Goal: Information Seeking & Learning: Understand process/instructions

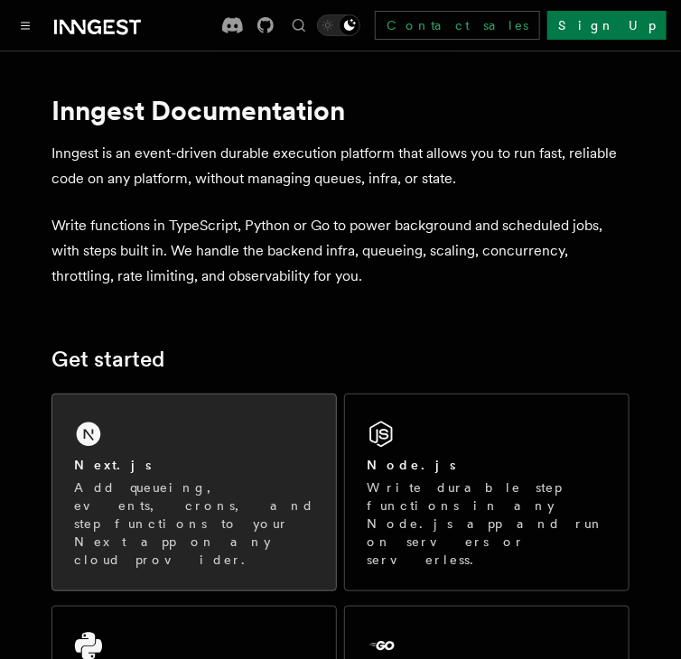
click at [218, 426] on div "Next.js Add queueing, events, crons, and step functions to your Next app on any…" at bounding box center [194, 493] width 284 height 196
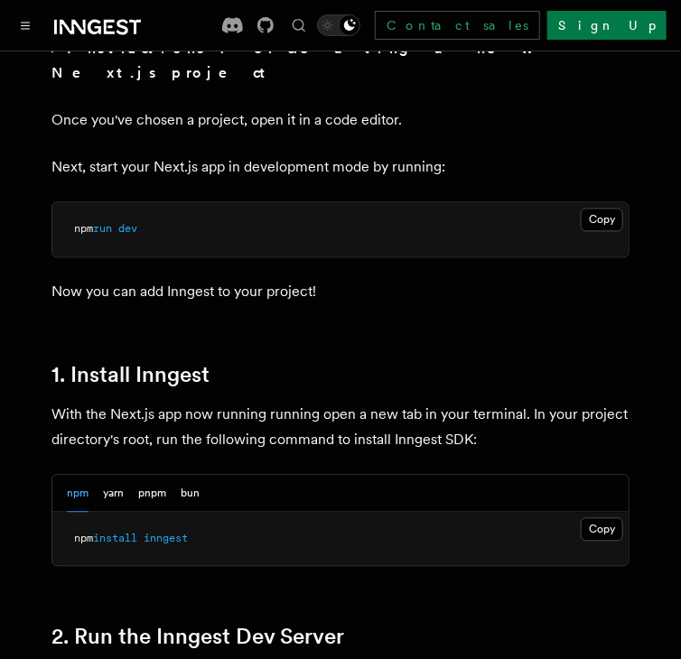
scroll to position [784, 0]
click at [606, 518] on button "Copy Copied" at bounding box center [602, 529] width 42 height 23
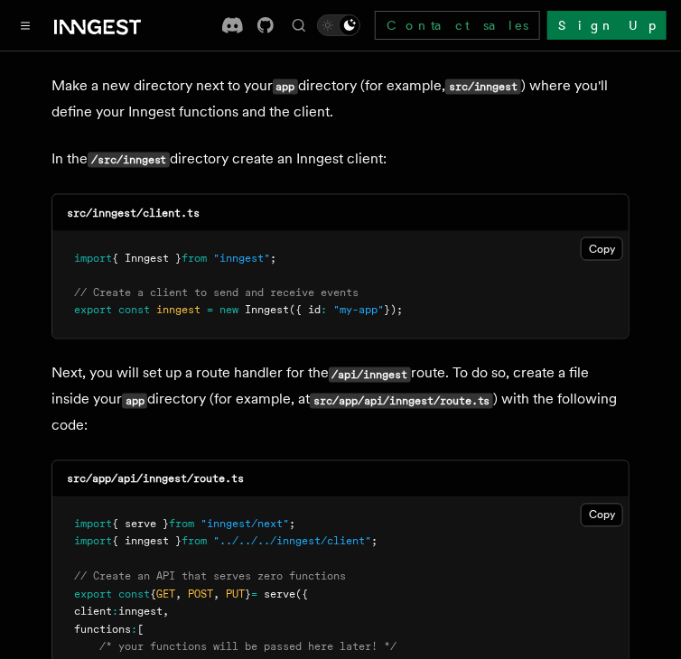
scroll to position [2275, 0]
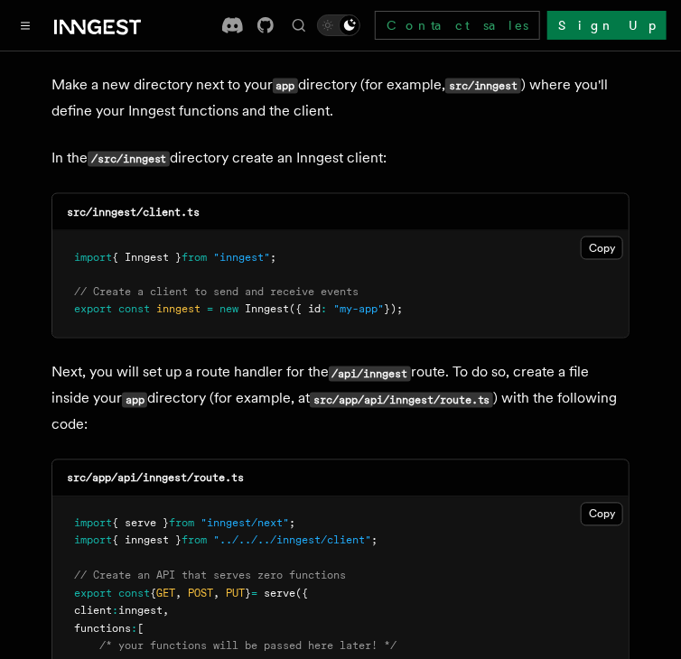
click at [119, 206] on code "src/inngest/client.ts" at bounding box center [133, 212] width 133 height 13
copy code "inngest"
click at [170, 206] on code "src/inngest/client.ts" at bounding box center [133, 212] width 133 height 13
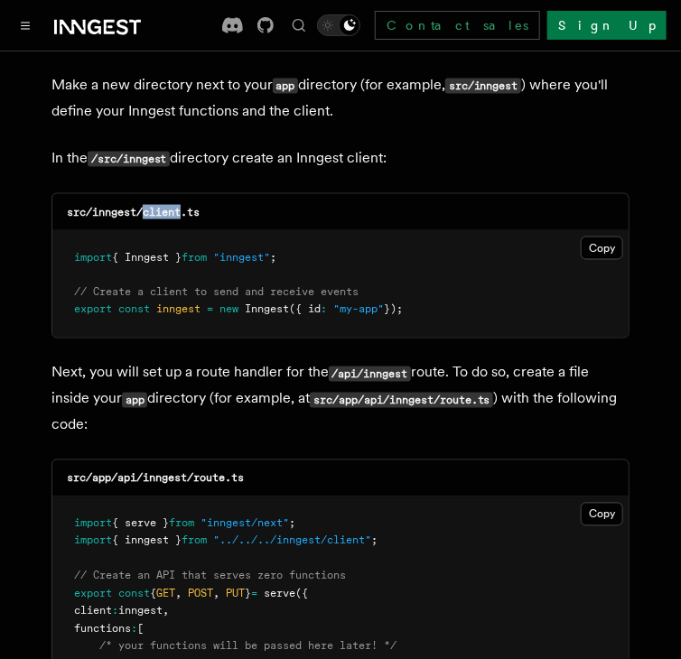
copy code "client"
click at [591, 237] on button "Copy Copied" at bounding box center [602, 248] width 42 height 23
click at [180, 472] on code "src/app/api/inngest/route.ts" at bounding box center [155, 478] width 177 height 13
copy code "inngest"
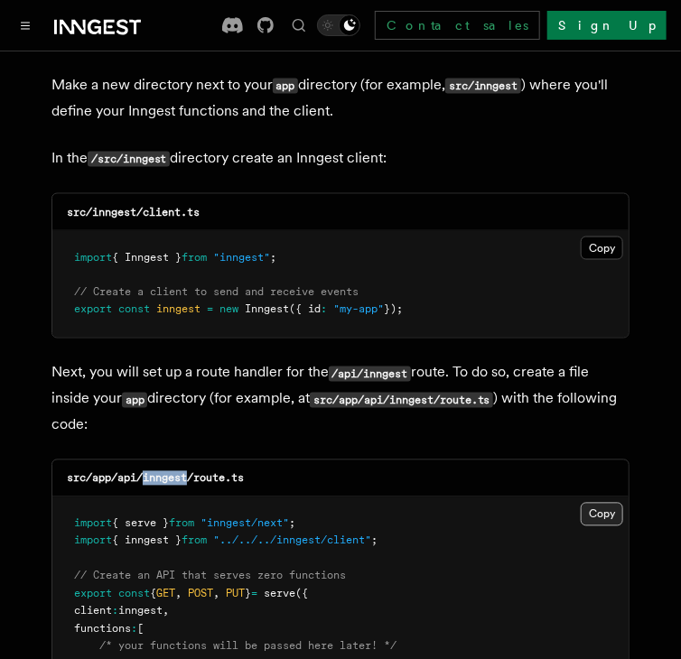
click at [600, 503] on button "Copy Copied" at bounding box center [602, 514] width 42 height 23
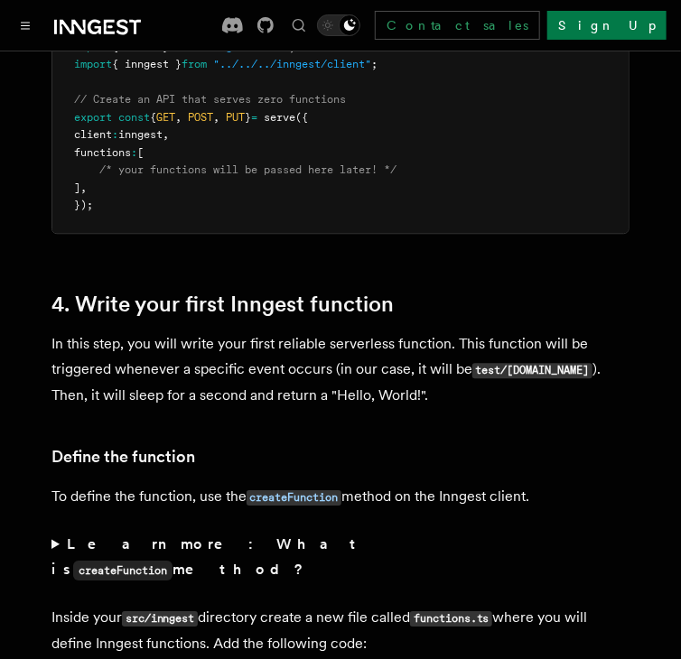
scroll to position [2928, 0]
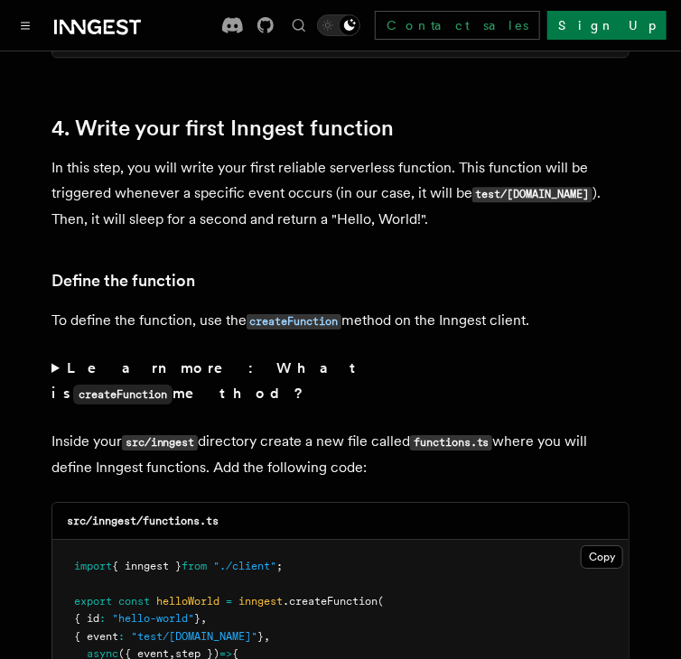
click at [190, 515] on code "src/inngest/functions.ts" at bounding box center [143, 521] width 152 height 13
copy code "functions"
drag, startPoint x: 313, startPoint y: 484, endPoint x: 68, endPoint y: 489, distance: 245.7
click at [68, 540] on pre "import { inngest } from "./client" ; export const helloWorld = inngest .createF…" at bounding box center [340, 646] width 576 height 212
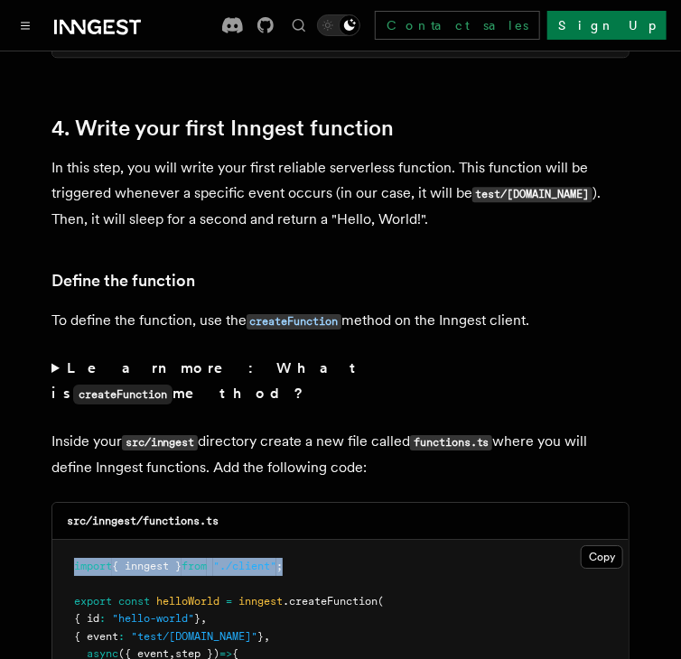
copy span "import { inngest } from "./client" ;"
